Goal: Transaction & Acquisition: Book appointment/travel/reservation

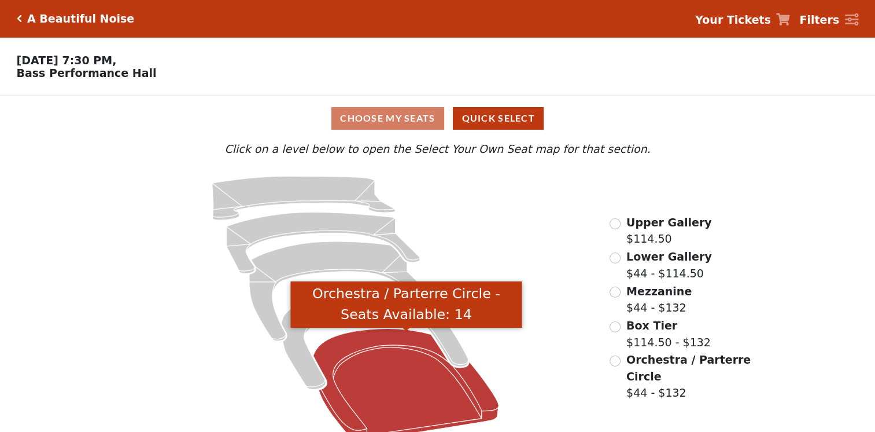
click at [370, 385] on icon "Orchestra / Parterre Circle - Seats Available: 14" at bounding box center [407, 384] width 186 height 112
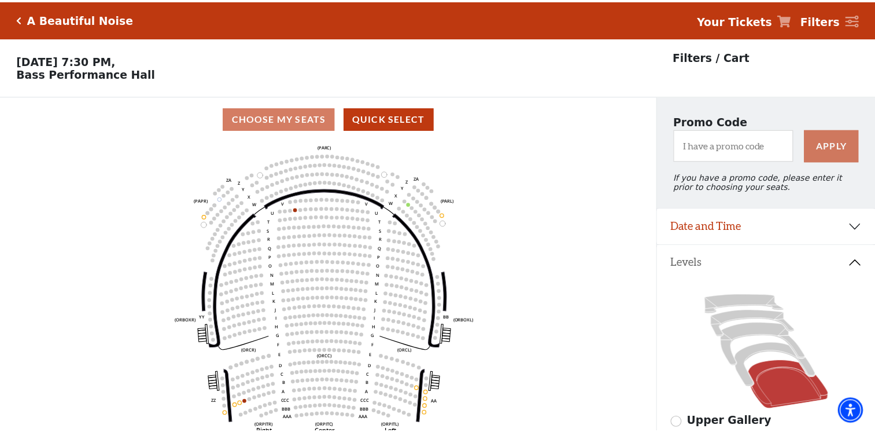
scroll to position [53, 0]
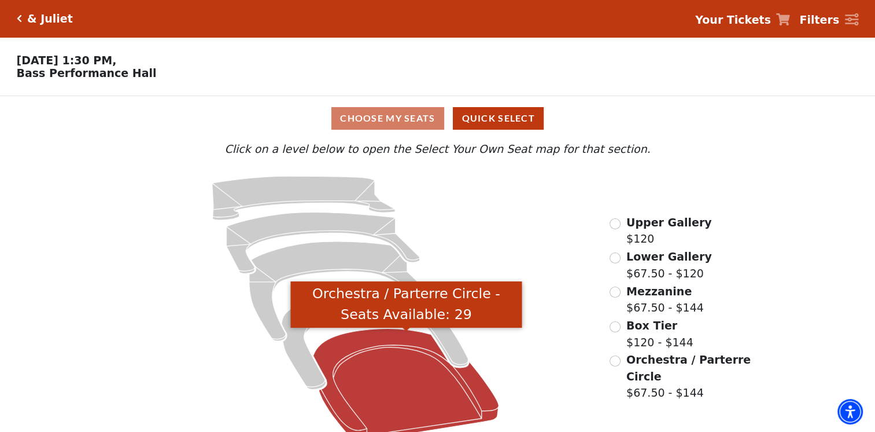
click at [396, 413] on icon "Orchestra / Parterre Circle - Seats Available: 29" at bounding box center [407, 384] width 186 height 112
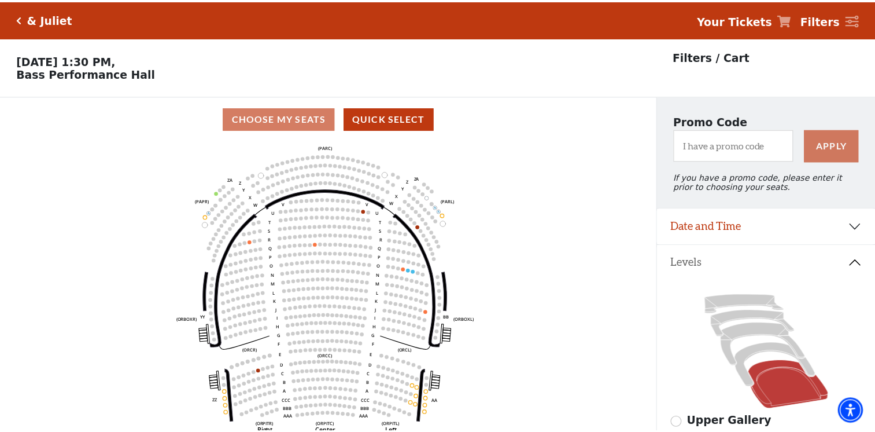
scroll to position [53, 0]
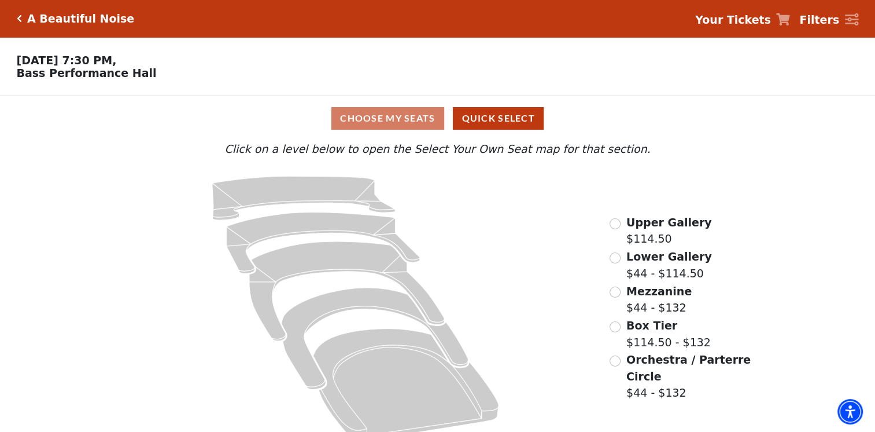
scroll to position [20, 0]
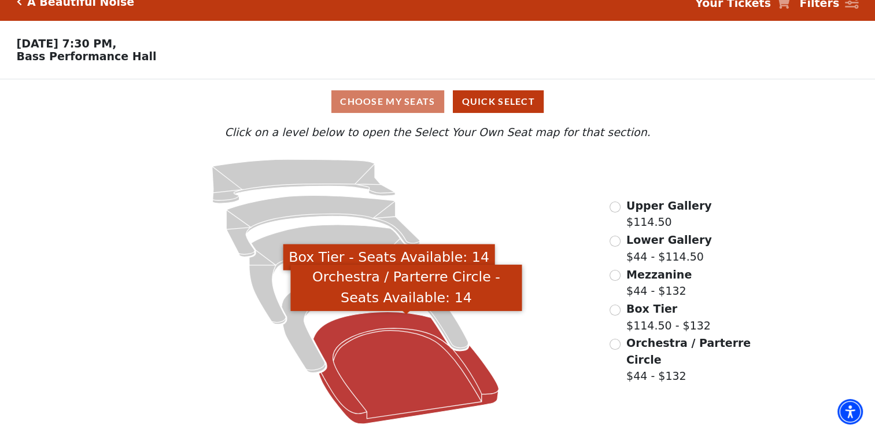
click at [440, 345] on icon "Orchestra / Parterre Circle - Seats Available: 14" at bounding box center [407, 367] width 186 height 112
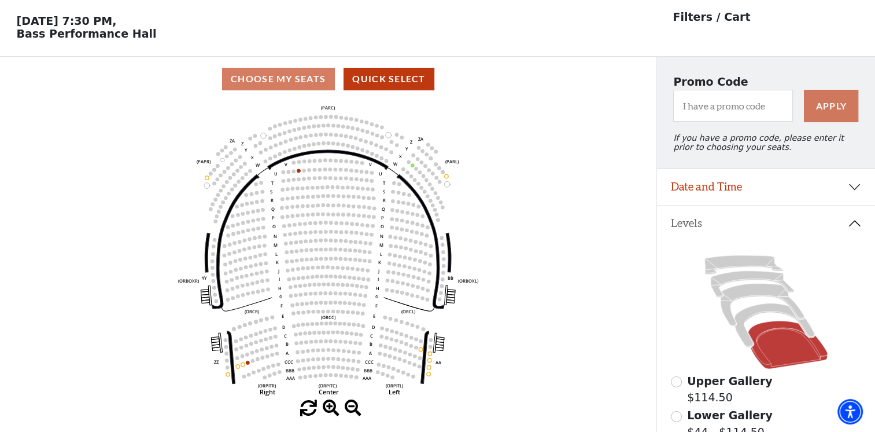
scroll to position [53, 0]
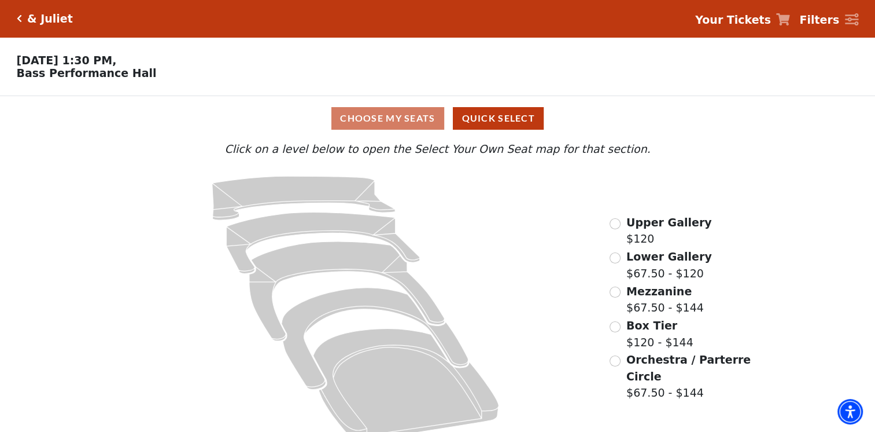
scroll to position [20, 0]
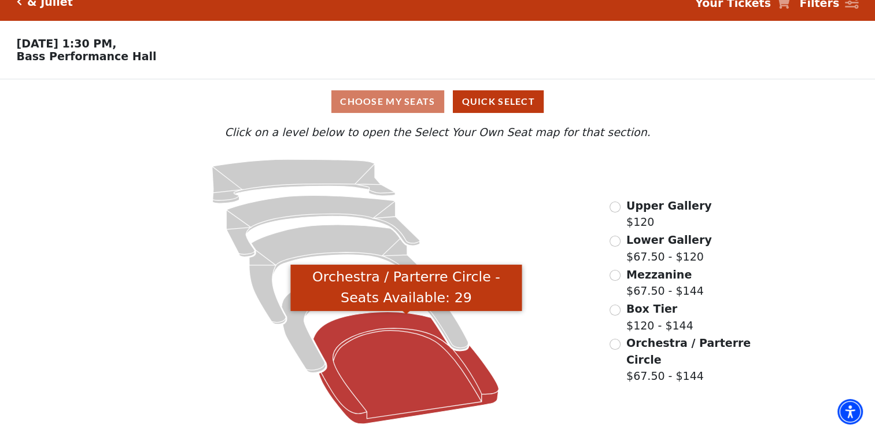
click at [366, 366] on icon "Orchestra / Parterre Circle - Seats Available: 29" at bounding box center [407, 367] width 186 height 112
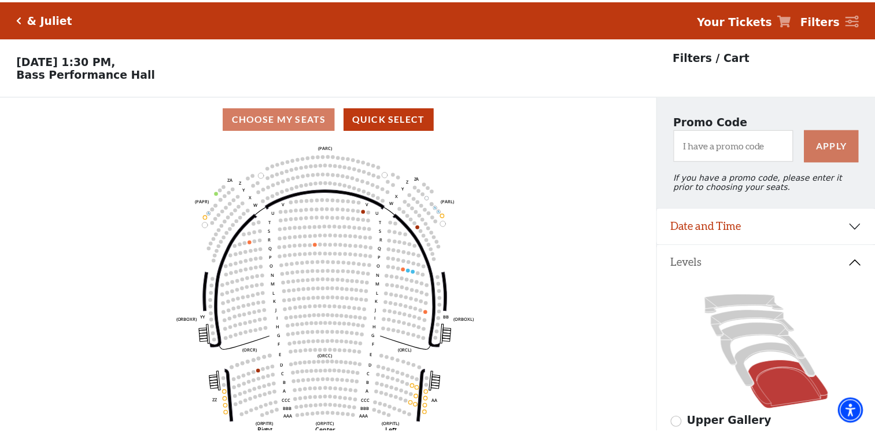
scroll to position [53, 0]
